Goal: Navigation & Orientation: Find specific page/section

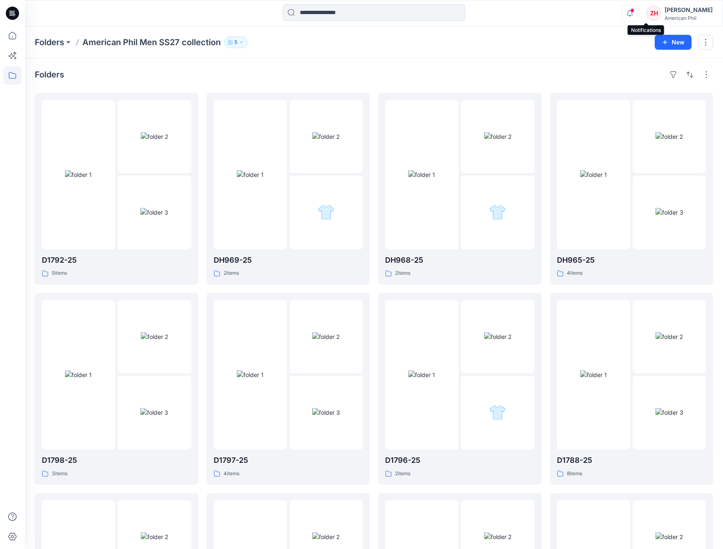
click at [638, 13] on icon "button" at bounding box center [630, 13] width 16 height 17
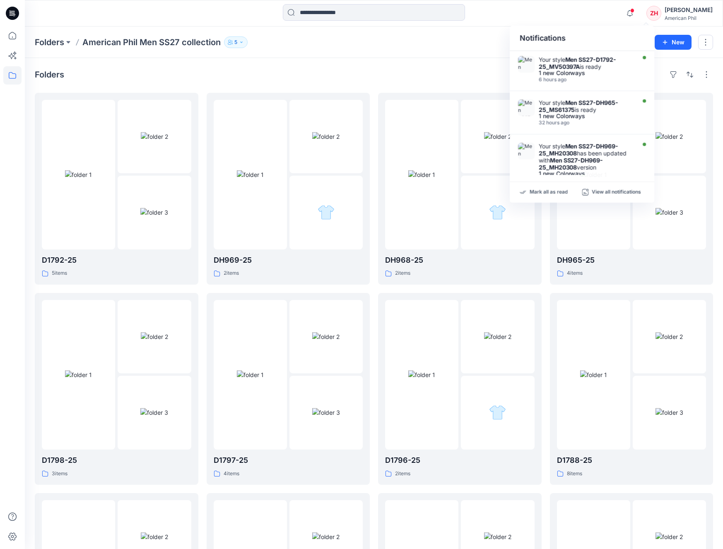
click at [589, 14] on div "Notifications Your style Men SS27-D1792-25_MV50397A is ready 1 new Colorways 6 …" at bounding box center [374, 13] width 698 height 18
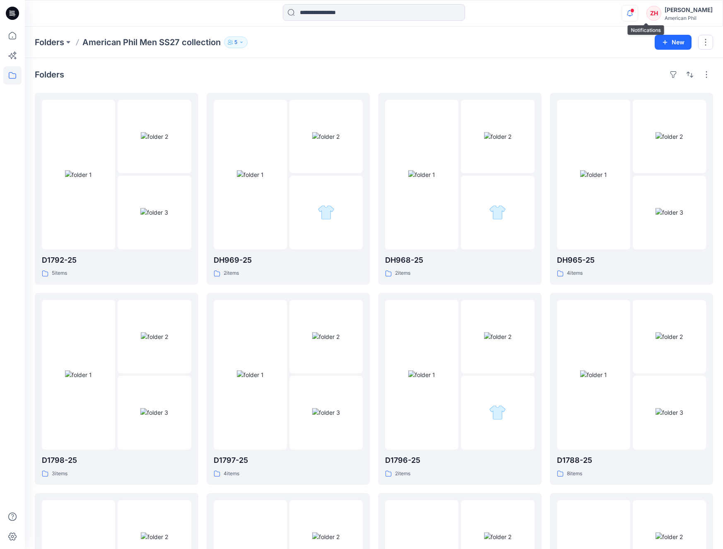
click at [638, 9] on icon "button" at bounding box center [630, 13] width 16 height 17
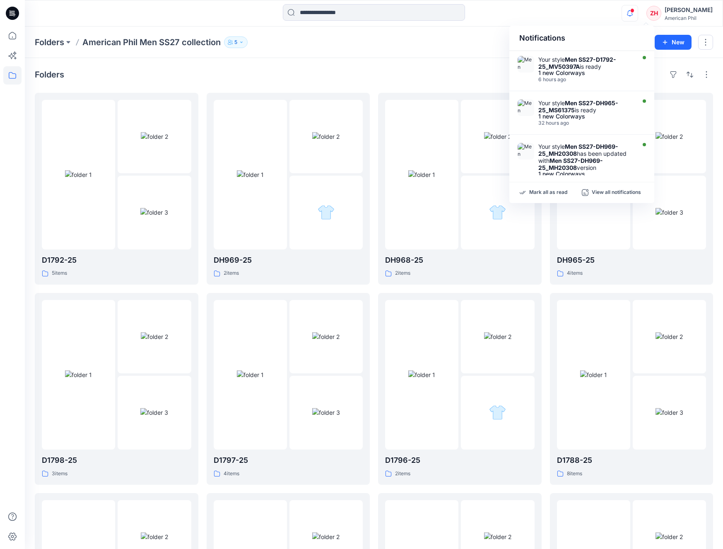
click at [595, 17] on div "Notifications Your style Men SS27-D1792-25_MV50397A is ready 1 new Colorways 6 …" at bounding box center [374, 13] width 698 height 18
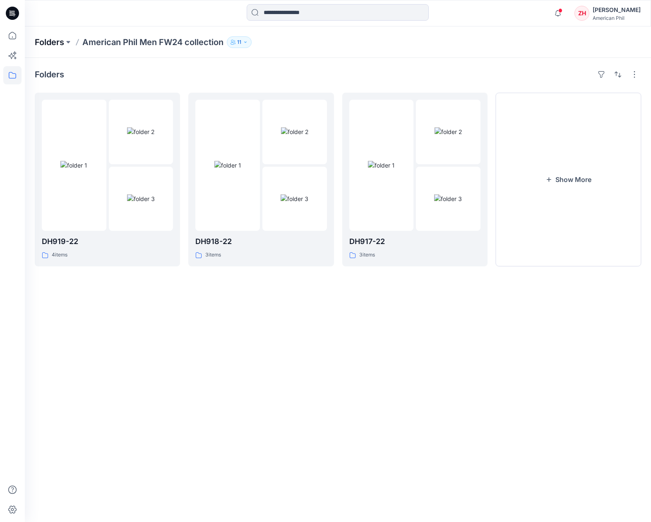
click at [45, 48] on p "Folders" at bounding box center [49, 42] width 29 height 12
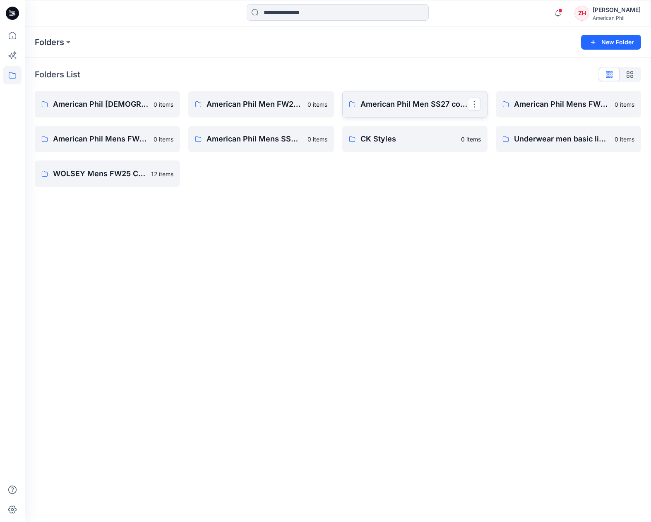
click at [386, 111] on link "American Phil Men SS27 collection" at bounding box center [414, 104] width 145 height 26
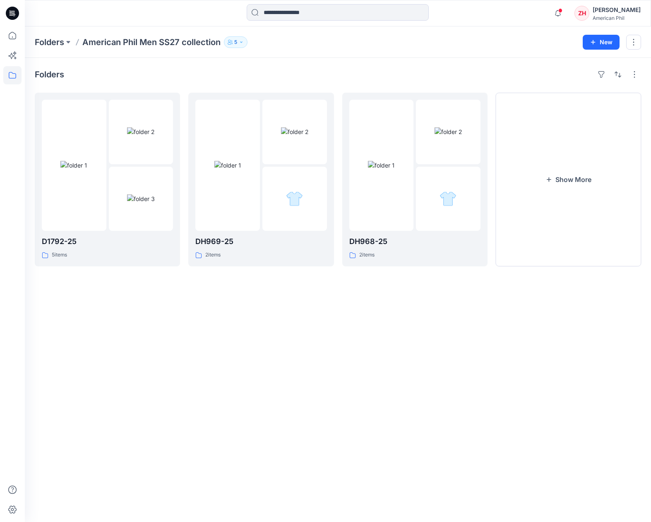
click at [433, 61] on div "Folders D1792-25 5 items DH969-25 2 items DH968-25 2 items Show More" at bounding box center [338, 290] width 626 height 465
click at [568, 164] on button "Show More" at bounding box center [568, 180] width 145 height 174
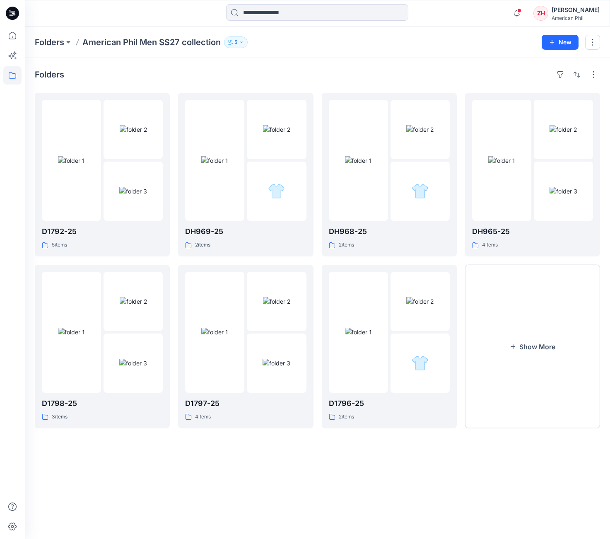
click at [101, 62] on div "Folders D1792-25 5 items D1798-25 3 items DH969-25 2 items D1797-25 4 items DH9…" at bounding box center [317, 298] width 585 height 481
click at [201, 42] on p "American Phil Men SS27 collection" at bounding box center [151, 42] width 138 height 12
click at [537, 327] on button "Show More" at bounding box center [532, 347] width 135 height 164
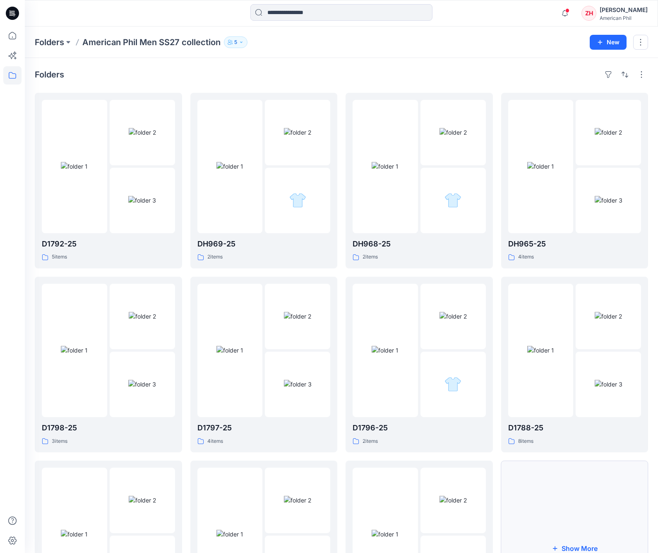
click at [580, 475] on button "Show More" at bounding box center [574, 548] width 147 height 176
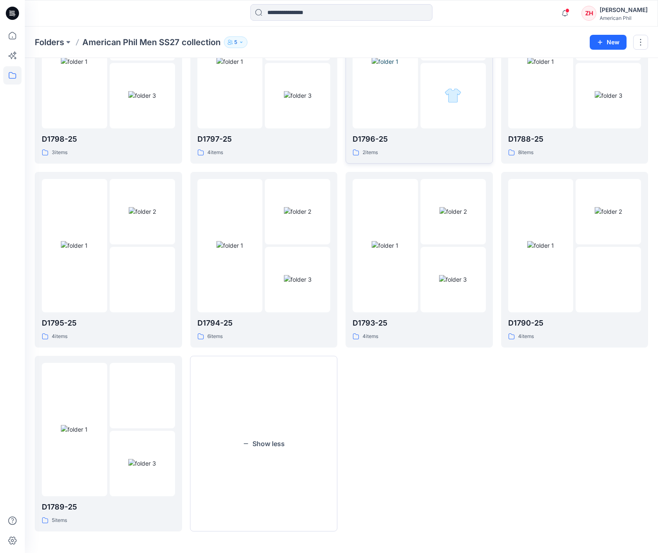
scroll to position [7, 0]
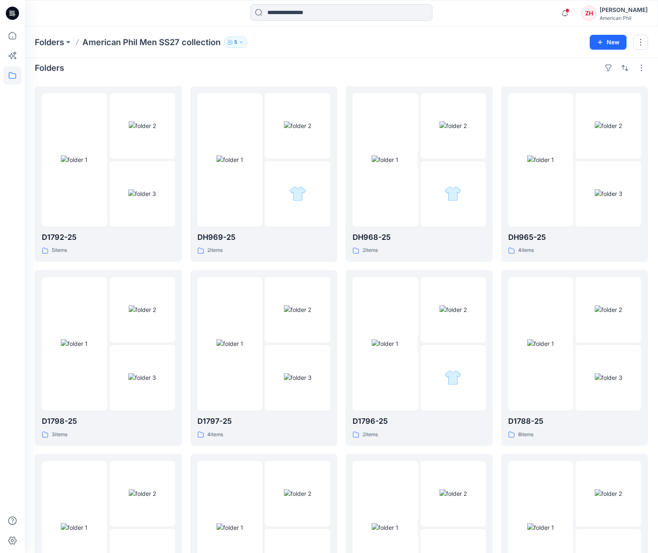
click at [110, 68] on div "Folders" at bounding box center [342, 67] width 614 height 13
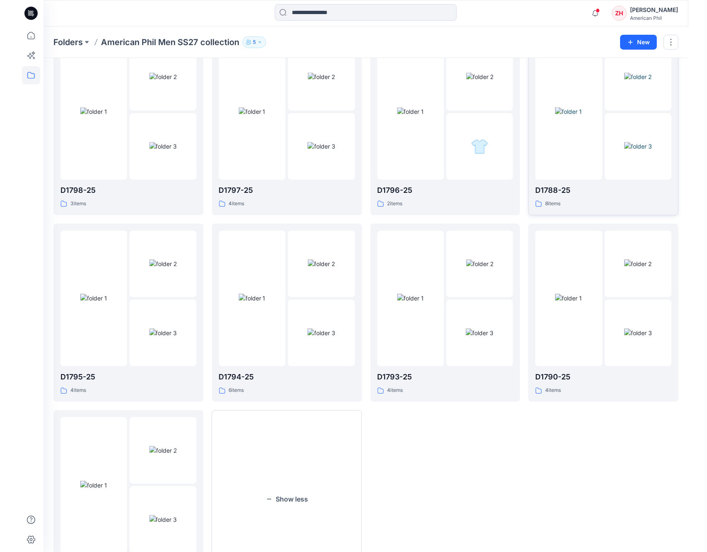
scroll to position [0, 0]
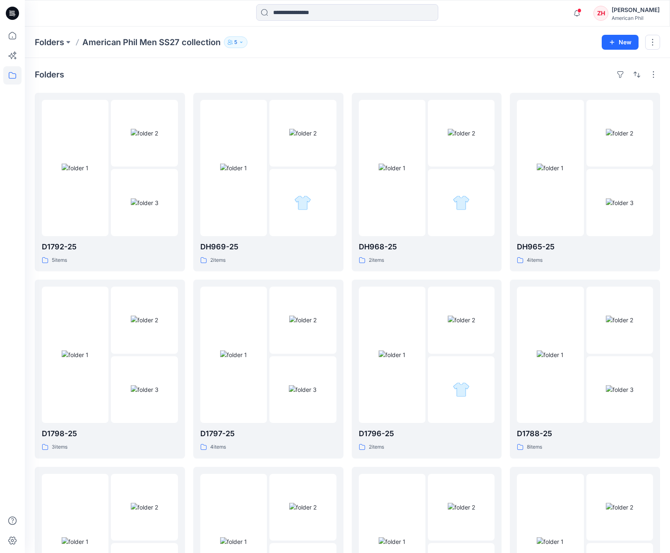
click at [557, 71] on div "Folders" at bounding box center [348, 74] width 626 height 13
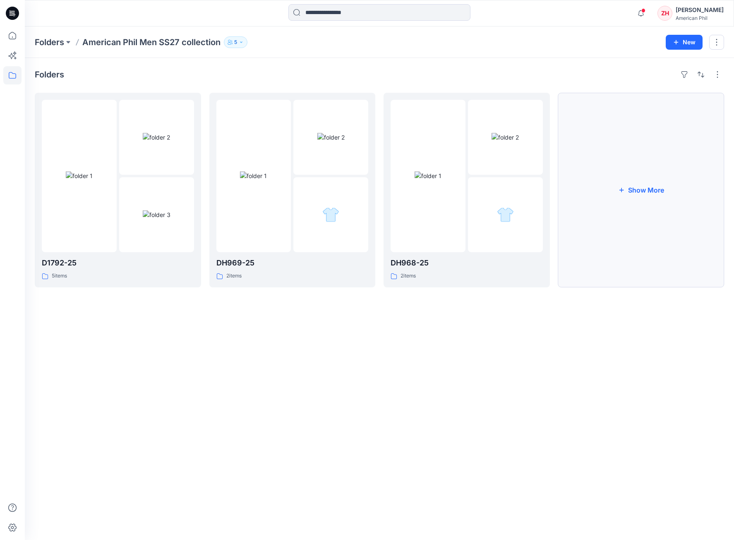
click at [633, 188] on button "Show More" at bounding box center [642, 190] width 166 height 195
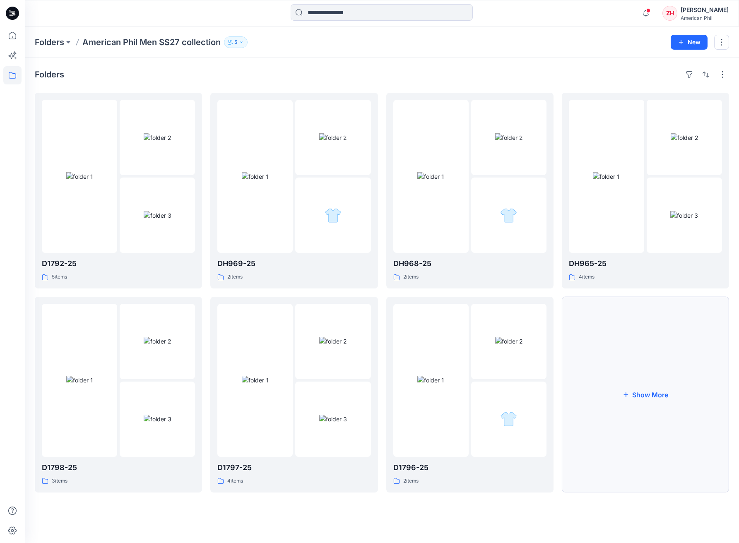
click at [664, 394] on button "Show More" at bounding box center [645, 395] width 167 height 196
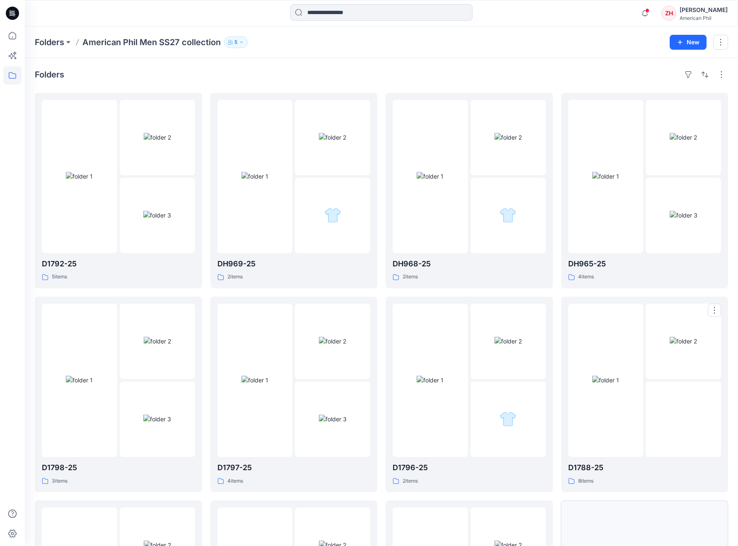
scroll to position [172, 0]
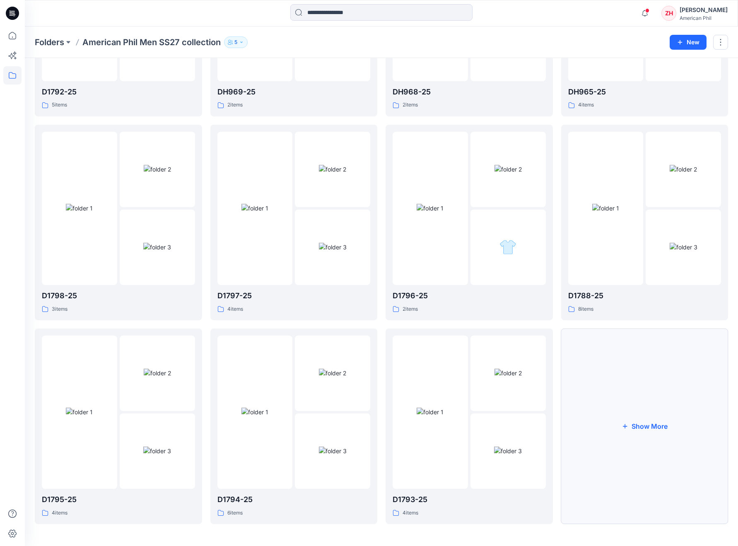
click at [627, 421] on button "Show More" at bounding box center [644, 425] width 167 height 195
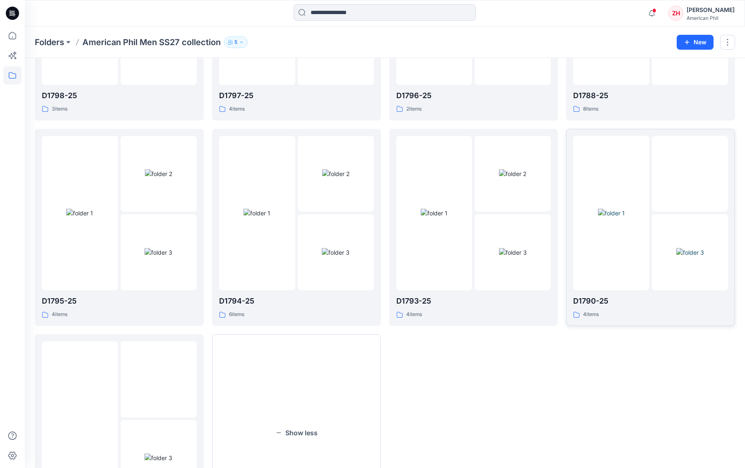
scroll to position [460, 0]
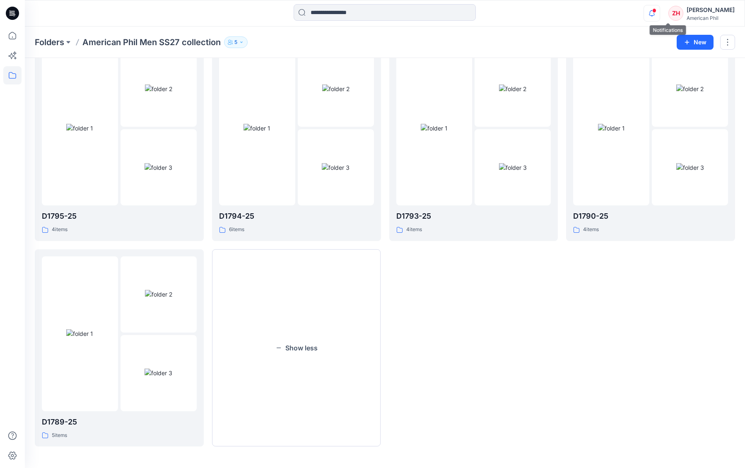
click at [660, 12] on icon "button" at bounding box center [652, 13] width 16 height 17
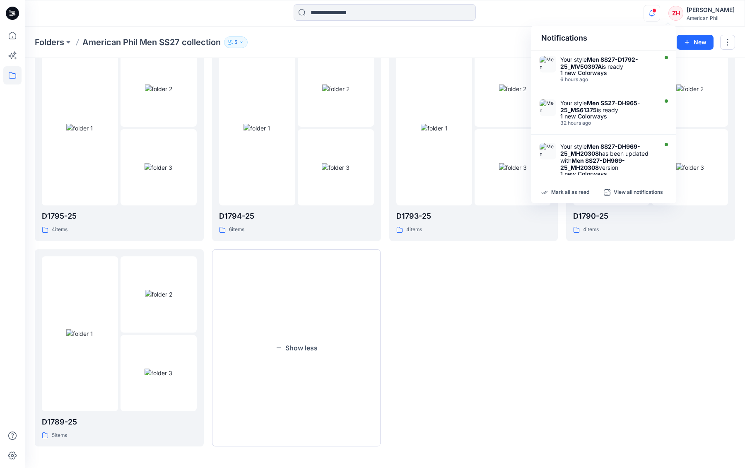
click at [629, 17] on div "Notifications Your style Men SS27-D1792-25_MV50397A is ready 1 new Colorways 6 …" at bounding box center [385, 13] width 720 height 18
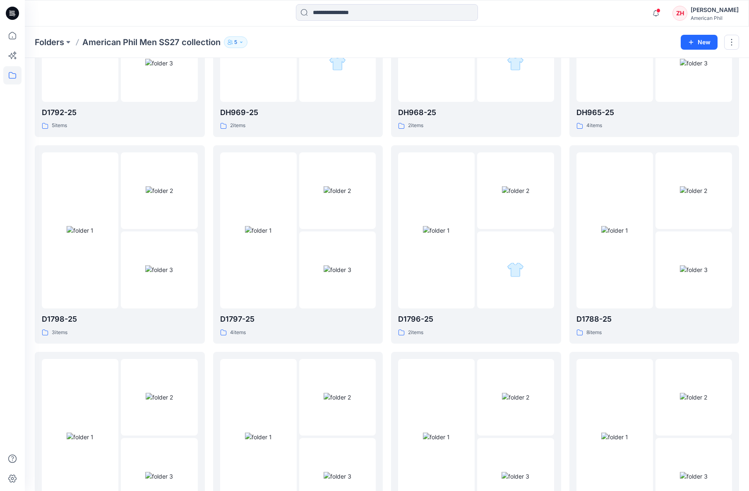
scroll to position [0, 0]
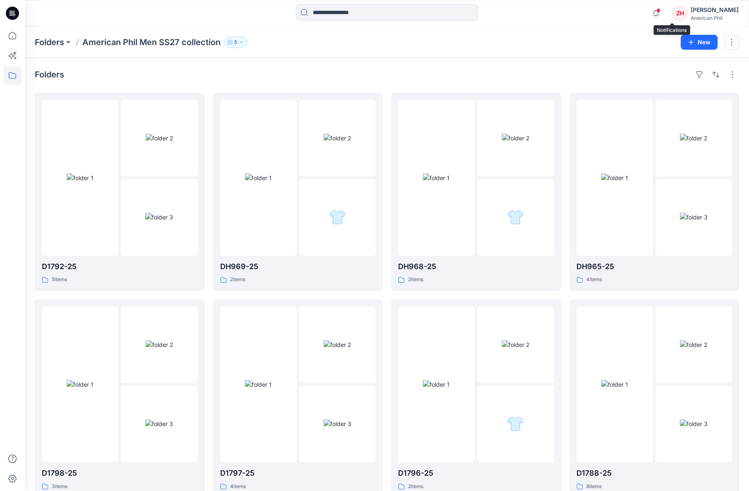
drag, startPoint x: 675, startPoint y: 10, endPoint x: 684, endPoint y: 9, distance: 9.2
click at [661, 10] on span at bounding box center [659, 10] width 4 height 5
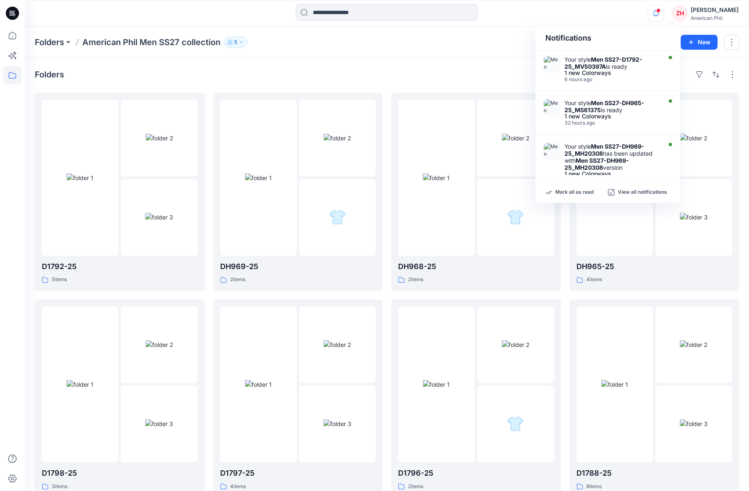
click at [604, 25] on div "Notifications Your style Men SS27-D1792-25_MV50397A is ready 1 new Colorways 6 …" at bounding box center [387, 13] width 725 height 26
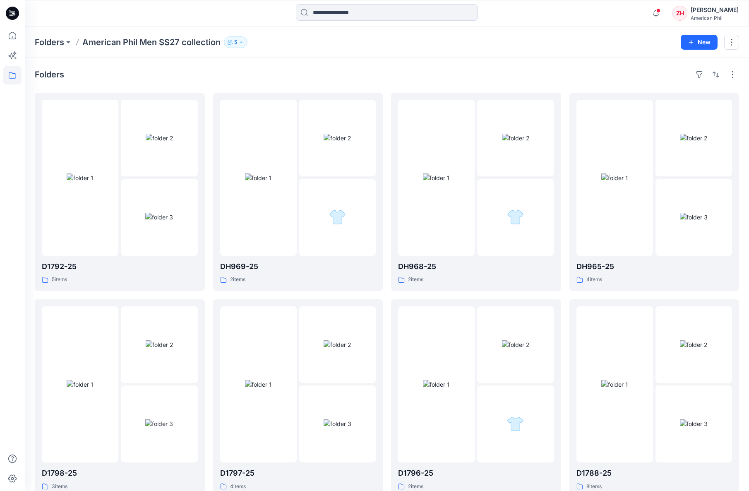
click at [240, 41] on button "5" at bounding box center [236, 42] width 24 height 12
drag, startPoint x: 426, startPoint y: 43, endPoint x: 430, endPoint y: 43, distance: 4.2
click at [426, 43] on div "Folders American Phil Men SS27 collection 5 Folder Access Members Only Sing Chu…" at bounding box center [355, 42] width 640 height 12
drag, startPoint x: 454, startPoint y: 45, endPoint x: 467, endPoint y: 41, distance: 14.2
click at [455, 46] on div "Folders American Phil Men SS27 collection 5 Folder Access Members Only Sing Chu…" at bounding box center [355, 42] width 640 height 12
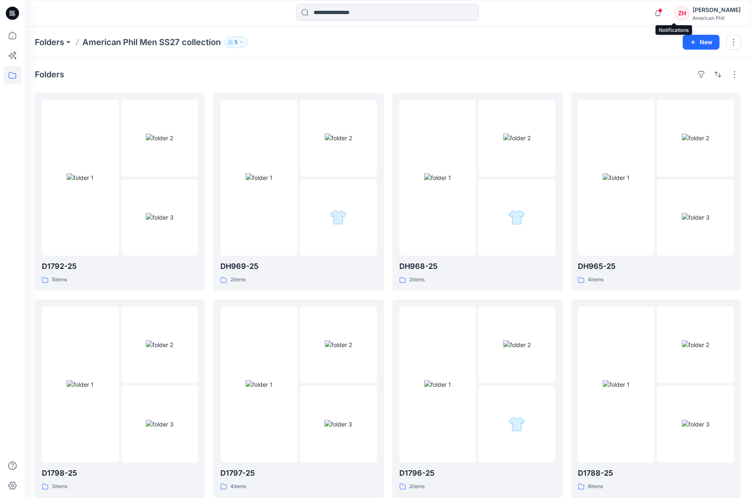
drag, startPoint x: 676, startPoint y: 9, endPoint x: 668, endPoint y: 2, distance: 10.3
click at [662, 9] on span at bounding box center [660, 10] width 4 height 5
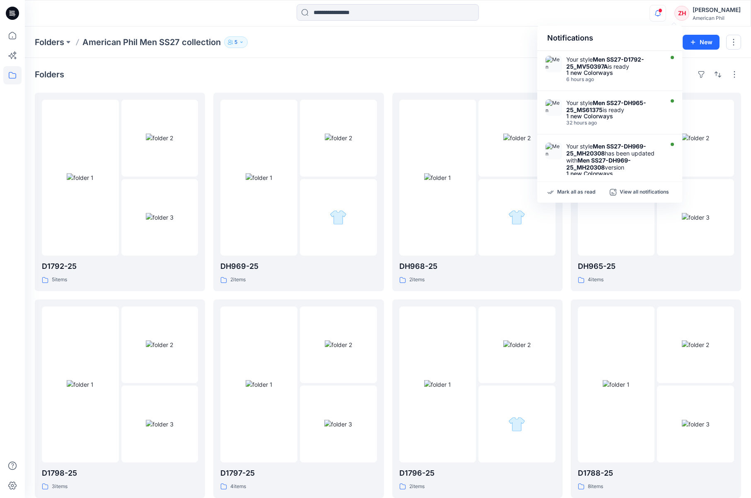
click at [634, 10] on div "Notifications Your style Men SS27-D1792-25_MV50397A is ready 1 new Colorways 6 …" at bounding box center [387, 13] width 725 height 18
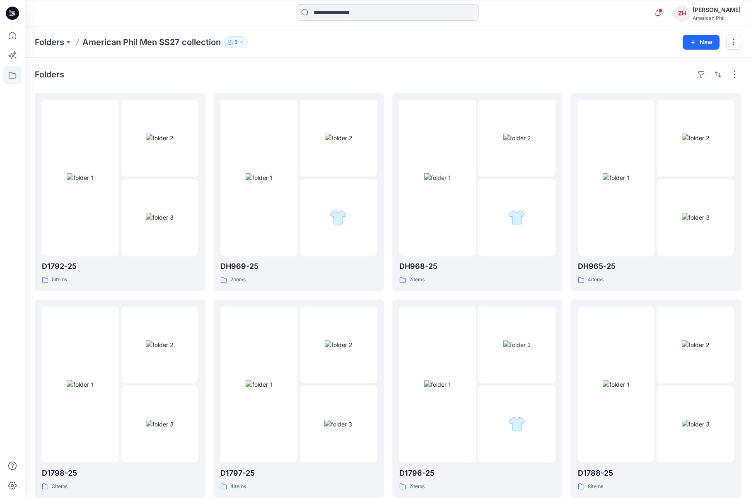
click at [621, 15] on div "Notifications Your style Men SS27-D1792-25_MV50397A is ready 1 new Colorways 6 …" at bounding box center [387, 13] width 725 height 18
click at [593, 35] on div "Folders American Phil Men SS27 collection 5 Folder Access Members Only Sing Chu…" at bounding box center [388, 41] width 726 height 31
